Goal: Transaction & Acquisition: Subscribe to service/newsletter

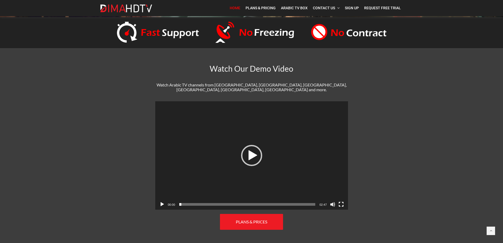
scroll to position [211, 0]
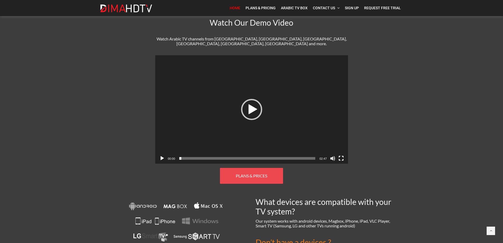
click at [254, 173] on span "PLANS & PRICES" at bounding box center [251, 175] width 31 height 5
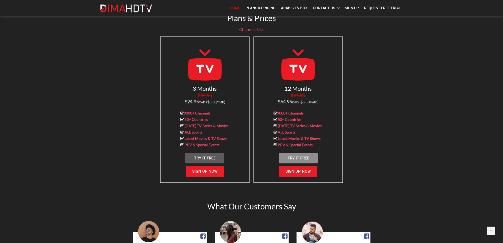
click at [292, 156] on span "Try It Free" at bounding box center [298, 158] width 21 height 5
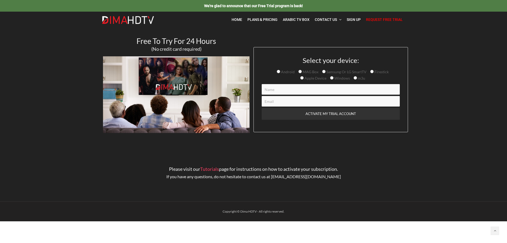
click at [291, 89] on input "Contact form" at bounding box center [331, 89] width 138 height 11
click at [302, 80] on label "Apple Device" at bounding box center [313, 78] width 26 height 4
click at [302, 80] on input "Apple Device" at bounding box center [301, 77] width 3 height 3
radio input "true"
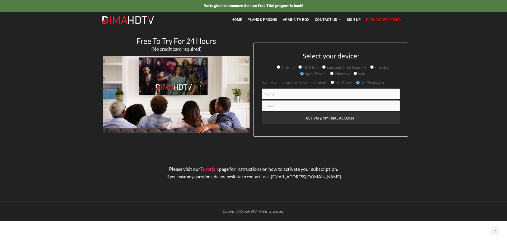
click at [319, 95] on input "Contact form" at bounding box center [331, 93] width 138 height 11
type input "Mouhcine Guennoun"
type input "mguennoun@gmail.com"
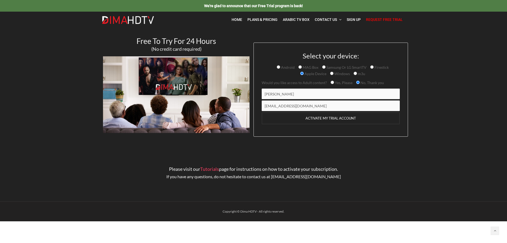
click at [331, 118] on input "ACTIVATE MY TRIAL ACCOUNT" at bounding box center [331, 118] width 138 height 12
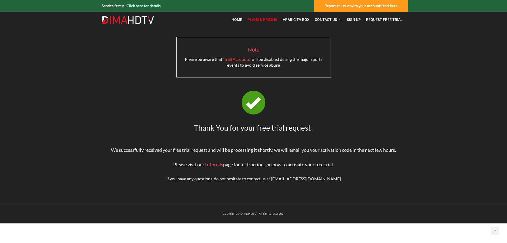
click at [262, 20] on span "Plans & Pricing" at bounding box center [262, 19] width 30 height 4
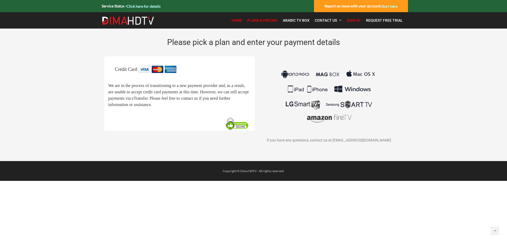
click at [238, 20] on span "Home" at bounding box center [237, 20] width 11 height 4
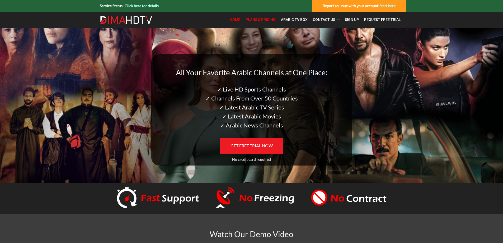
click at [265, 21] on span "Plans & Pricing" at bounding box center [261, 19] width 30 height 4
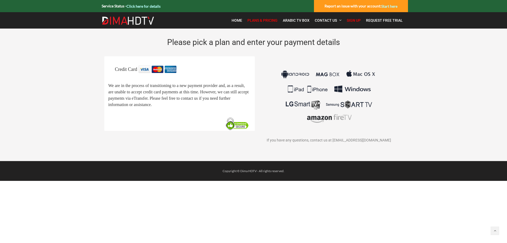
click at [157, 68] on img at bounding box center [158, 69] width 38 height 7
click at [238, 23] on link "Home" at bounding box center [237, 20] width 16 height 11
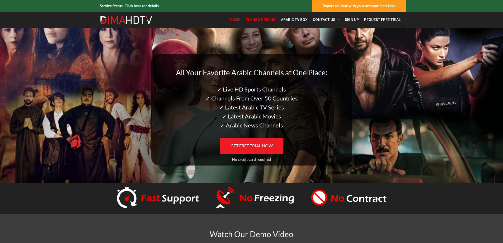
click at [270, 20] on span "Plans & Pricing" at bounding box center [261, 19] width 30 height 4
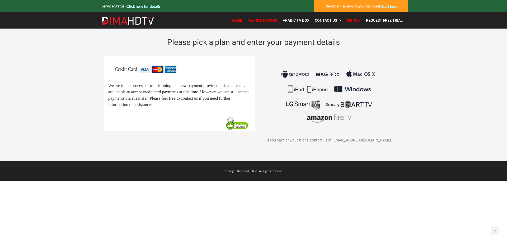
click at [237, 18] on span "Home" at bounding box center [237, 20] width 11 height 4
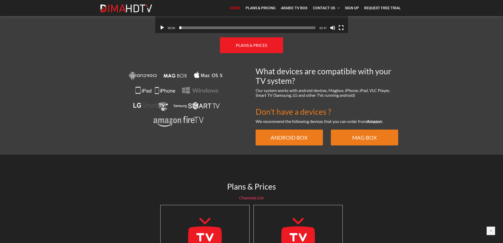
scroll to position [291, 0]
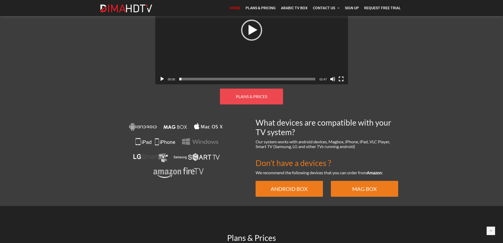
click at [249, 94] on span "PLANS & PRICES" at bounding box center [251, 96] width 31 height 5
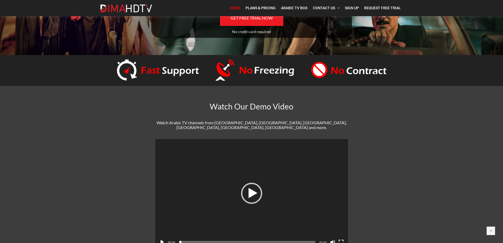
scroll to position [132, 0]
